Goal: Task Accomplishment & Management: Use online tool/utility

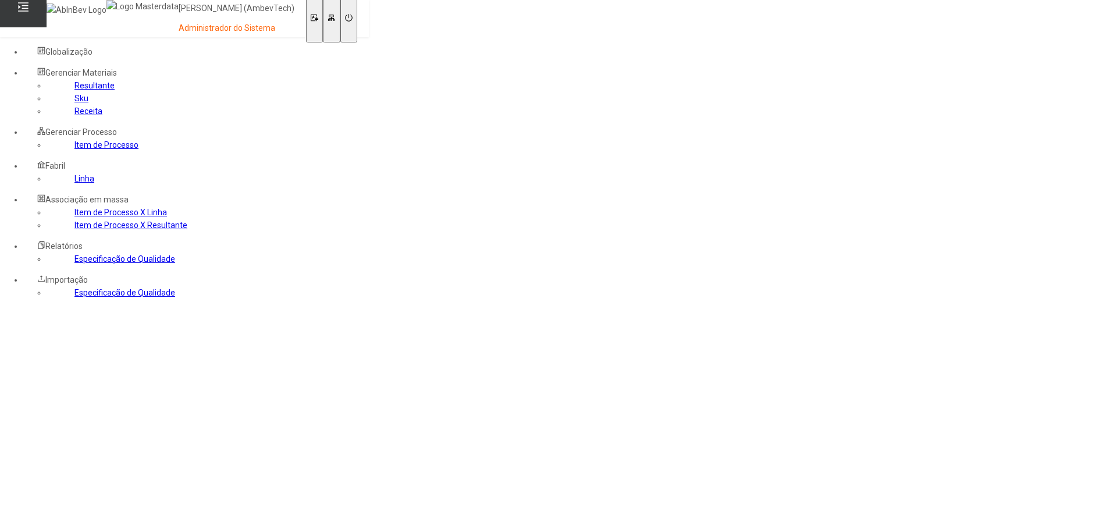
click at [80, 297] on link "Especificação de Qualidade" at bounding box center [124, 292] width 101 height 9
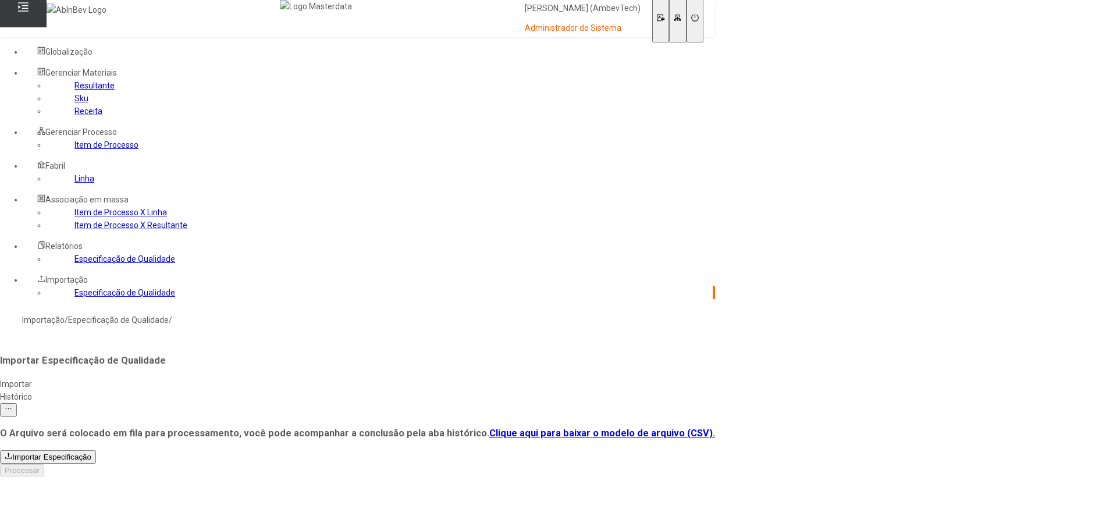
click at [91, 264] on link "Especificação de Qualidade" at bounding box center [124, 258] width 101 height 9
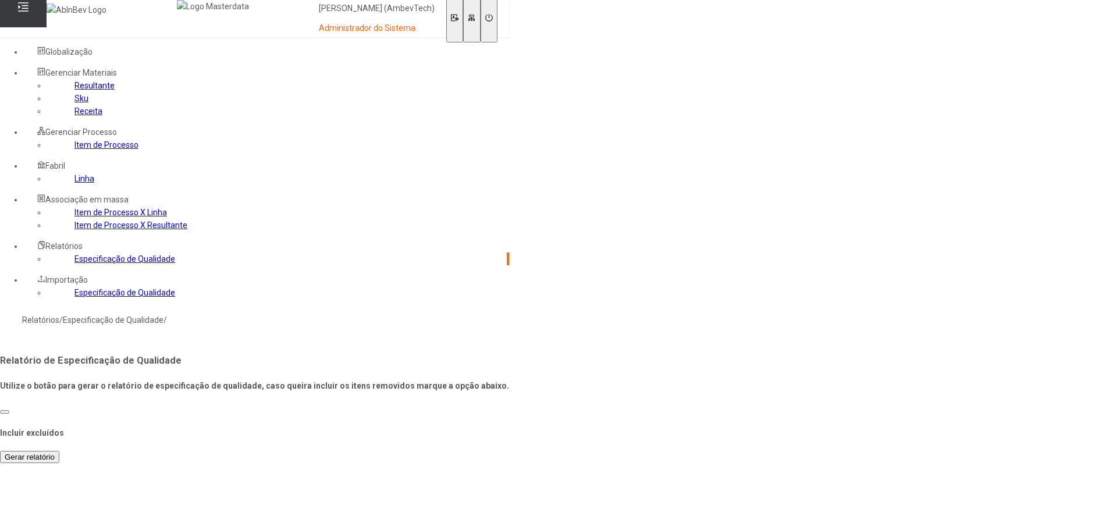
click at [55, 453] on span "Gerar relatório" at bounding box center [30, 457] width 50 height 9
